Goal: Task Accomplishment & Management: Use online tool/utility

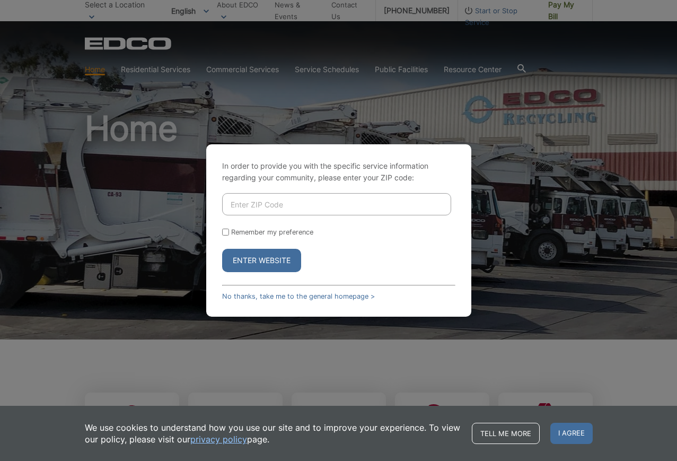
click at [290, 199] on input "Enter ZIP Code" at bounding box center [336, 204] width 229 height 22
type input "92118"
click at [259, 257] on button "Enter Website" at bounding box center [261, 260] width 79 height 23
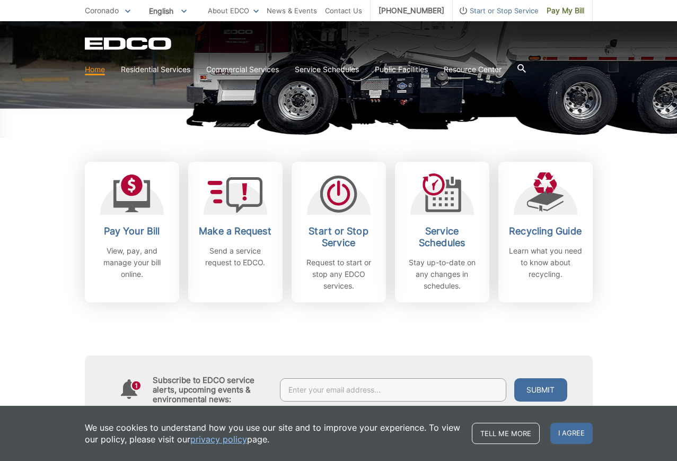
scroll to position [239, 0]
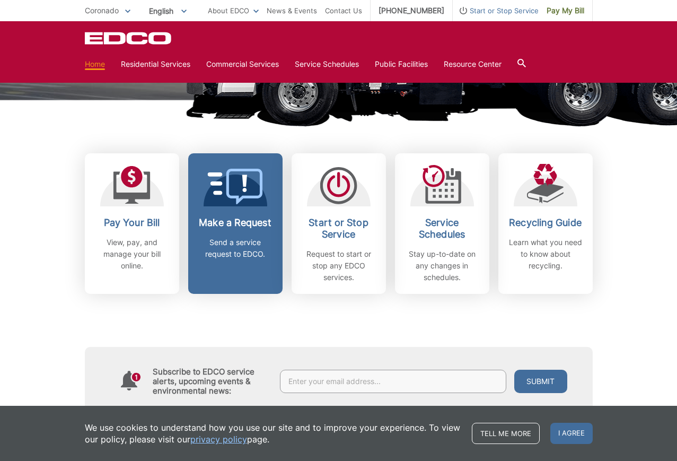
click at [247, 213] on link "Make a Request Send a service request to EDCO." at bounding box center [235, 223] width 94 height 140
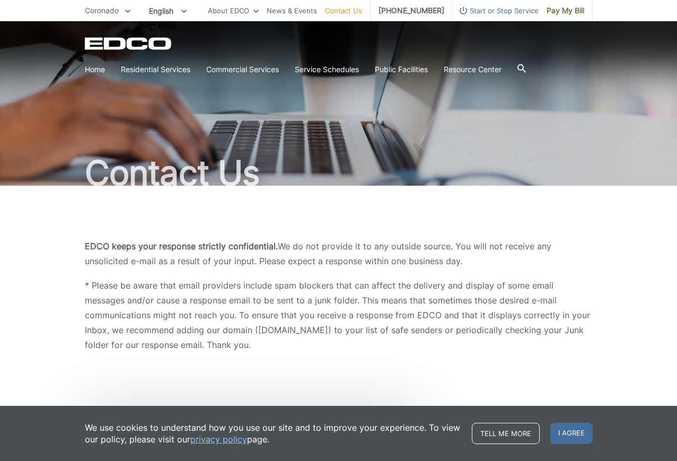
scroll to position [252, 0]
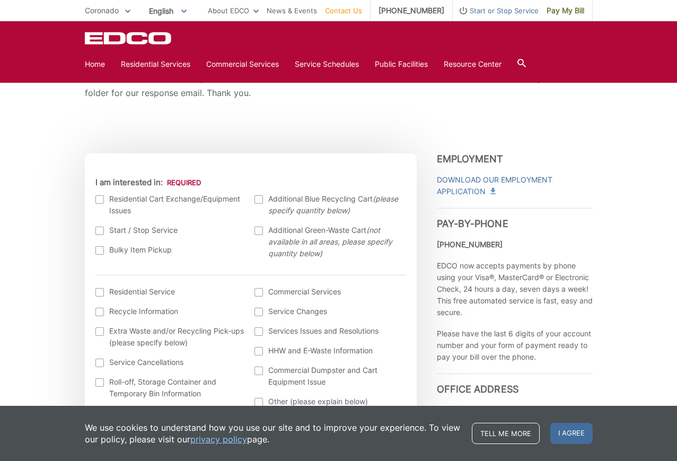
click at [139, 247] on label "Bulky Item Pickup" at bounding box center [169, 250] width 149 height 12
click at [0, 0] on input "Bulky Item Pickup" at bounding box center [0, 0] width 0 height 0
click at [570, 432] on span "I agree" at bounding box center [571, 433] width 42 height 21
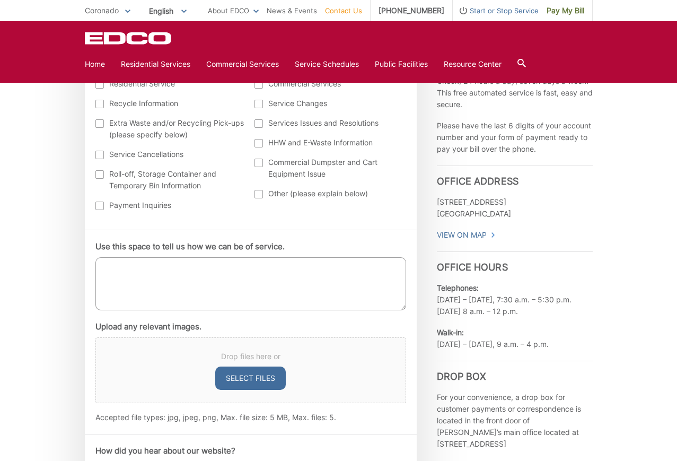
scroll to position [458, 0]
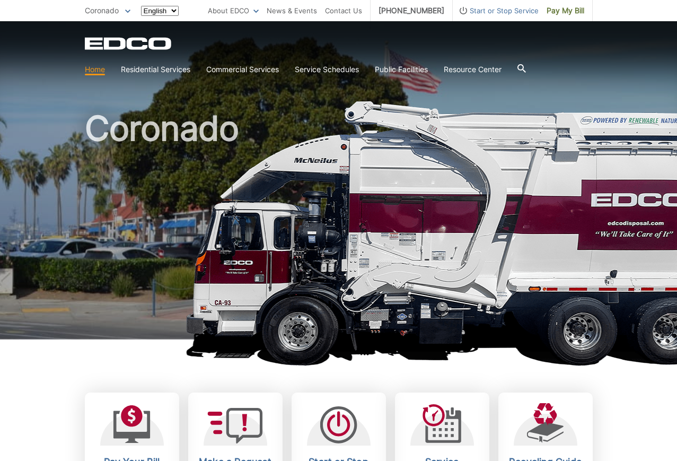
scroll to position [239, 0]
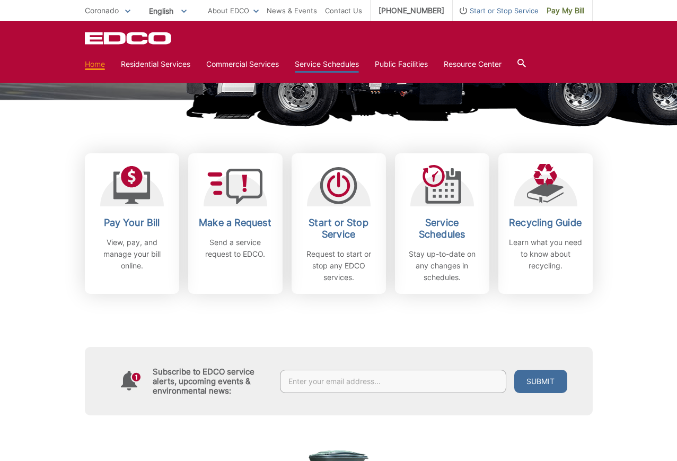
click at [318, 65] on link "Service Schedules" at bounding box center [327, 64] width 64 height 12
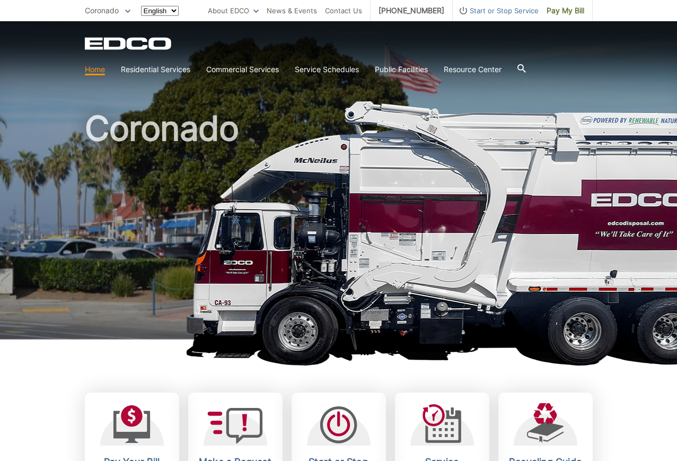
scroll to position [239, 0]
click at [578, 10] on span "Pay My Bill" at bounding box center [566, 11] width 38 height 12
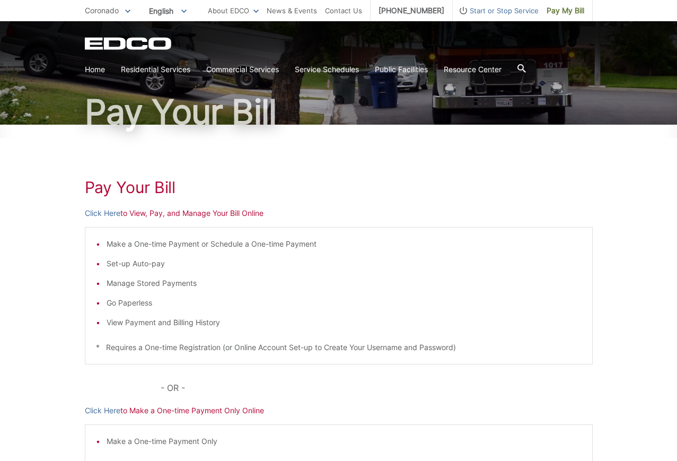
scroll to position [79, 0]
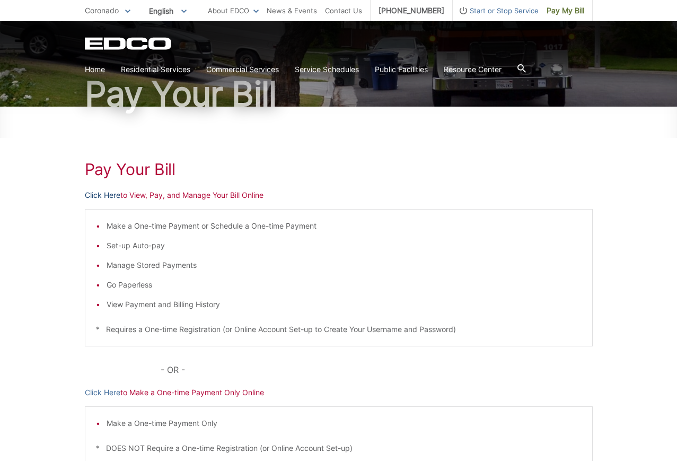
click at [111, 198] on link "Click Here" at bounding box center [103, 195] width 36 height 12
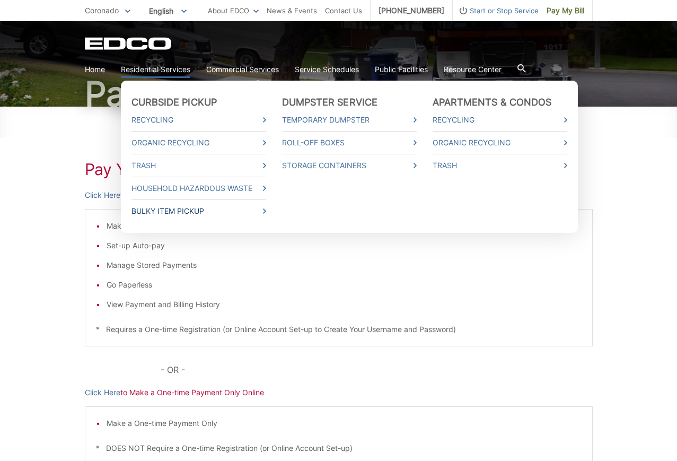
click at [157, 206] on link "Bulky Item Pickup" at bounding box center [198, 211] width 135 height 12
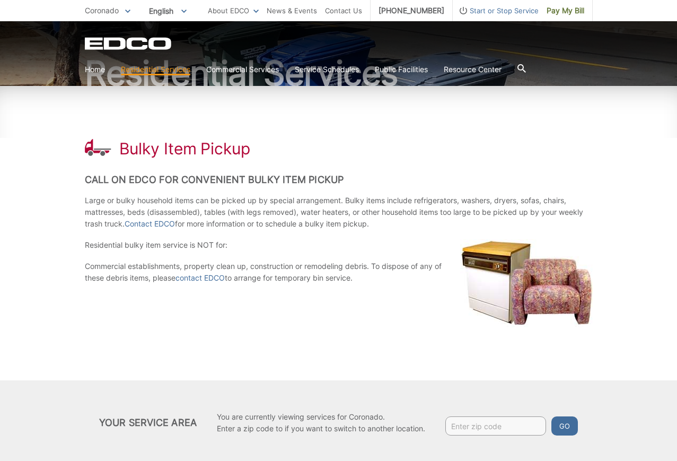
scroll to position [100, 0]
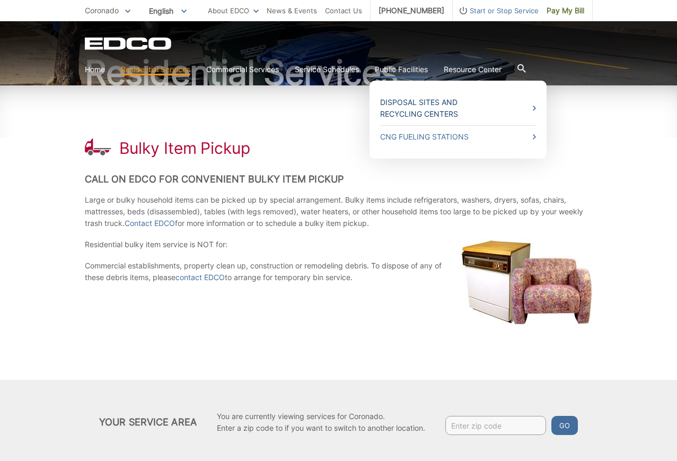
click at [416, 111] on link "Disposal Sites and Recycling Centers" at bounding box center [458, 107] width 156 height 23
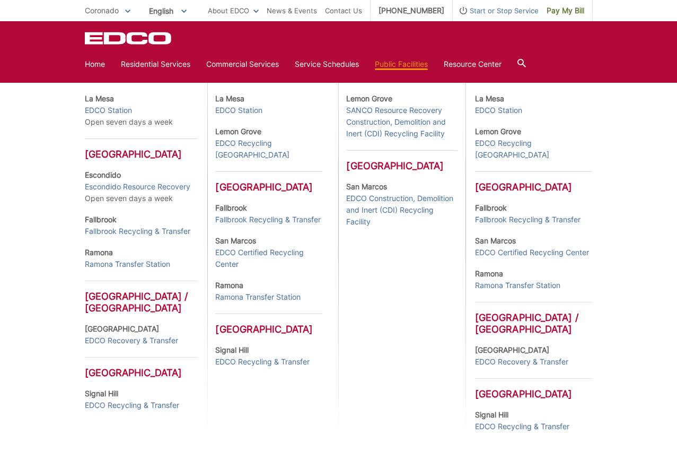
scroll to position [363, 0]
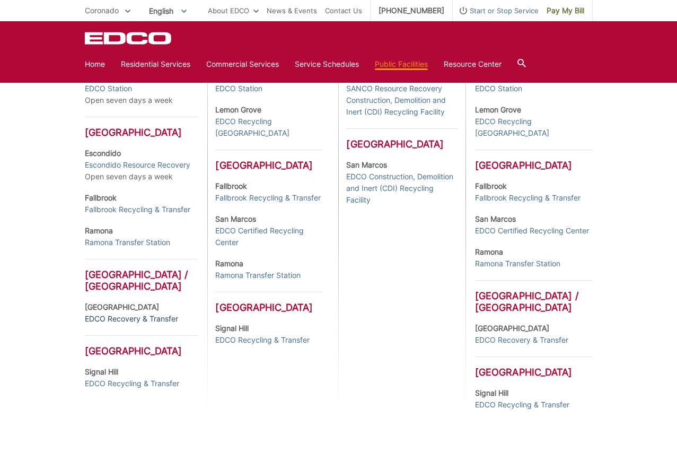
click at [130, 324] on link "EDCO Recovery & Transfer" at bounding box center [131, 319] width 93 height 12
